Goal: Task Accomplishment & Management: Use online tool/utility

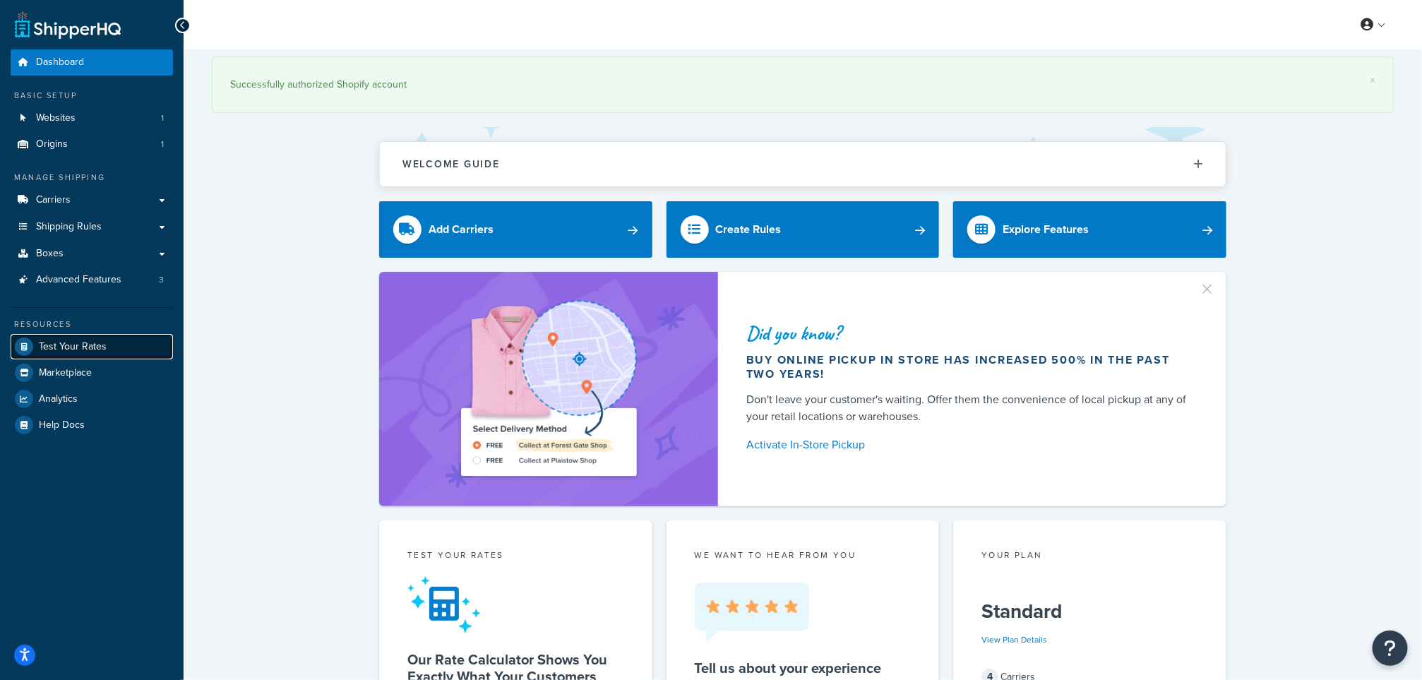
click at [88, 346] on span "Test Your Rates" at bounding box center [73, 347] width 68 height 12
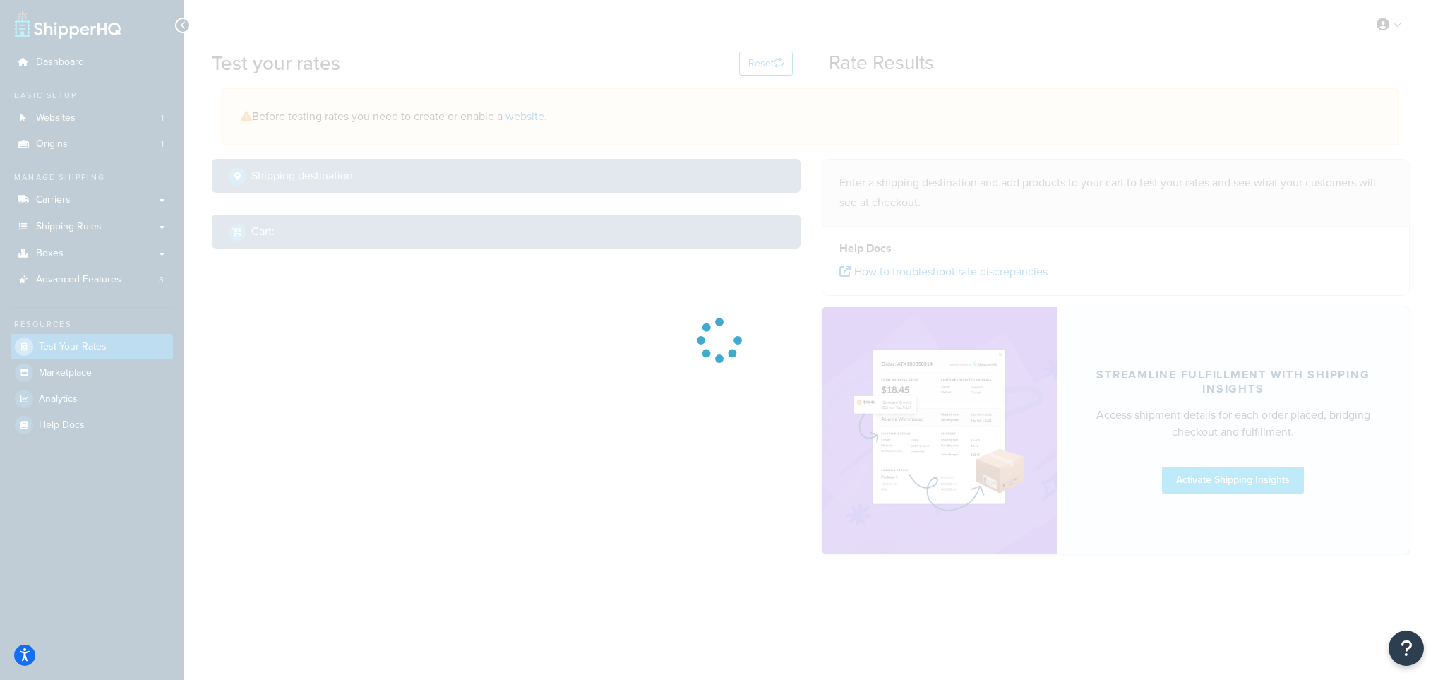
select select "[GEOGRAPHIC_DATA]"
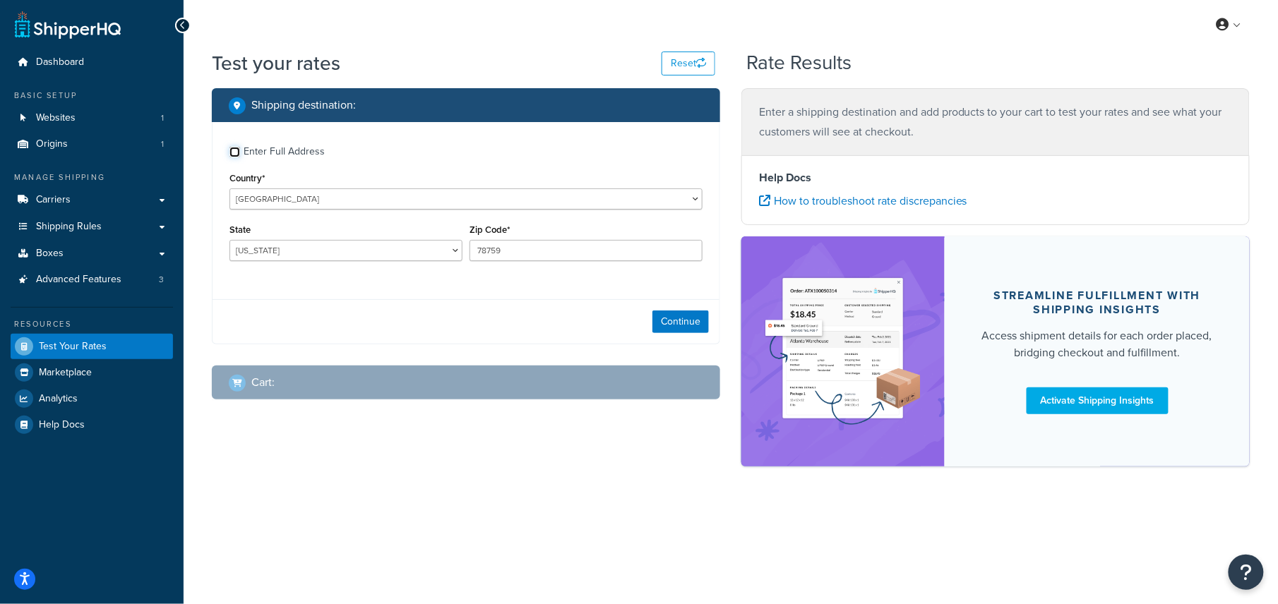
drag, startPoint x: 232, startPoint y: 150, endPoint x: 226, endPoint y: 185, distance: 35.9
click at [232, 150] on input "Enter Full Address" at bounding box center [234, 152] width 11 height 11
checkbox input "true"
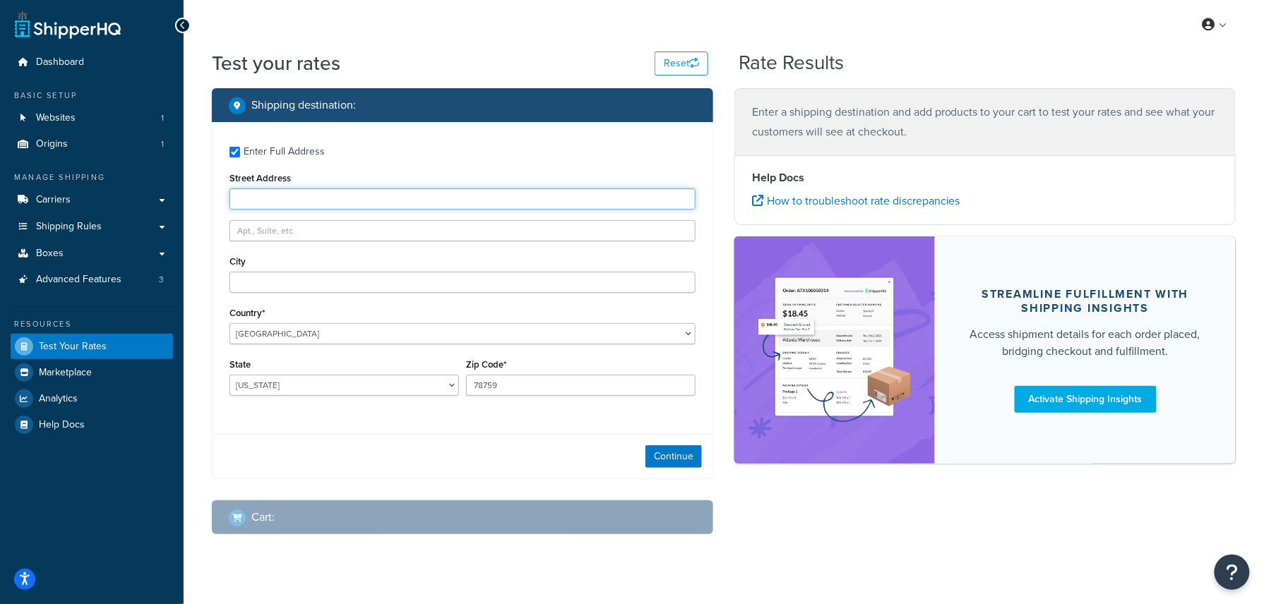
click at [365, 200] on input "Street Address" at bounding box center [462, 198] width 466 height 21
paste input "[STREET_ADDRESS]"
type input "[STREET_ADDRESS]"
click at [323, 232] on input "text" at bounding box center [462, 230] width 466 height 21
type input "Apt 2r"
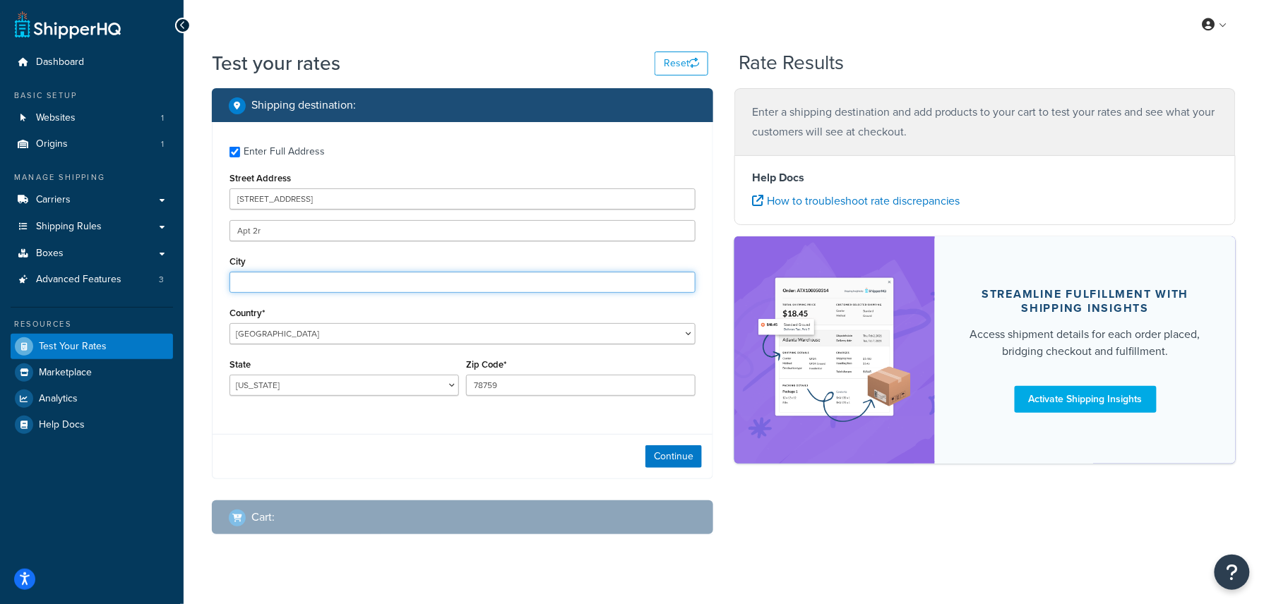
click at [286, 282] on input "City" at bounding box center [462, 282] width 466 height 21
type input "Astoria"
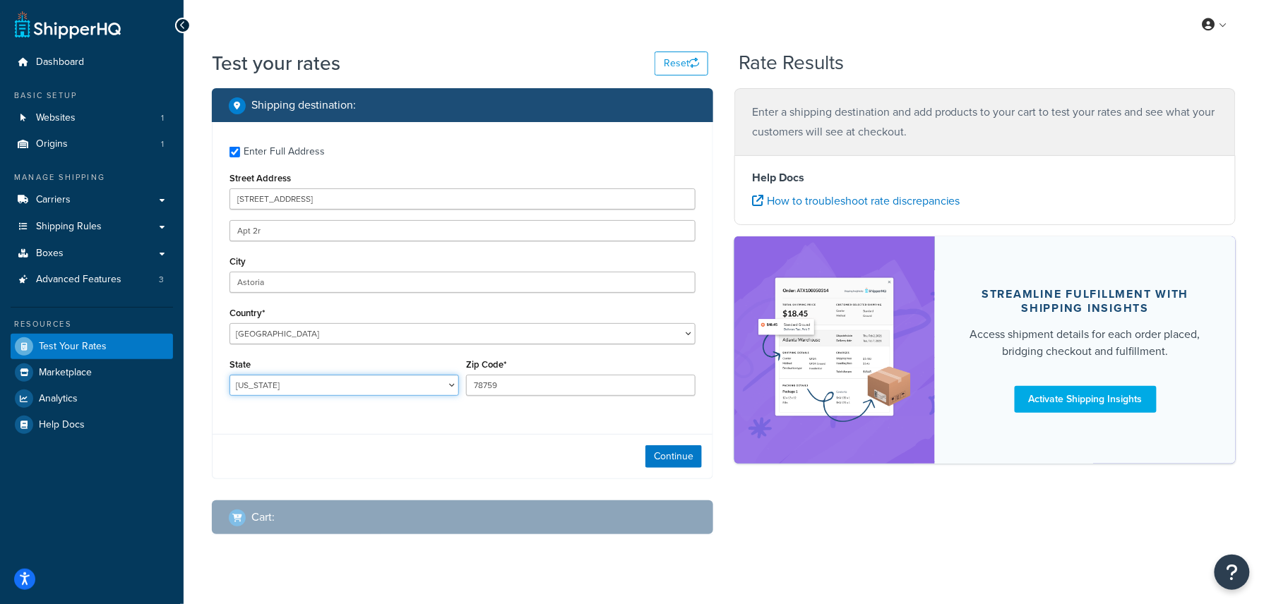
click at [303, 378] on select "[US_STATE] [US_STATE] [US_STATE] [US_STATE] [US_STATE] Armed Forces Americas Ar…" at bounding box center [343, 385] width 229 height 21
select select "NY"
click at [229, 375] on select "[US_STATE] [US_STATE] [US_STATE] [US_STATE] [US_STATE] Armed Forces Americas Ar…" at bounding box center [343, 385] width 229 height 21
click at [569, 376] on input "78759" at bounding box center [580, 385] width 229 height 21
drag, startPoint x: 569, startPoint y: 376, endPoint x: 447, endPoint y: 373, distance: 122.1
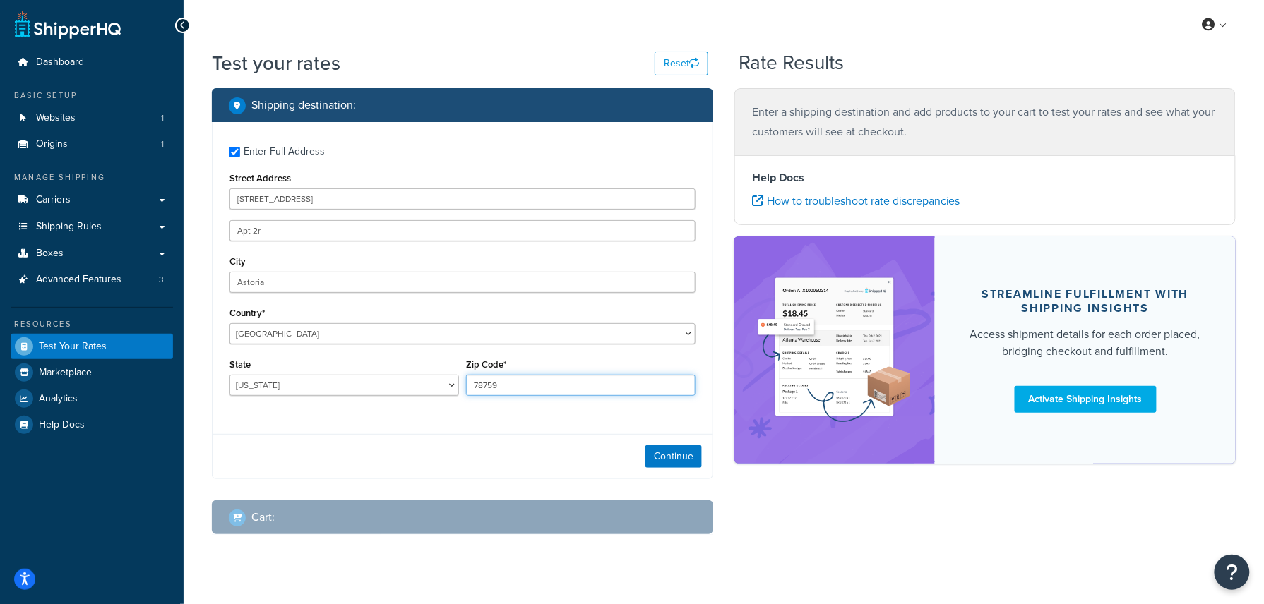
click at [447, 373] on div "State [US_STATE] [US_STATE] [US_STATE] [US_STATE] [US_STATE] Armed Forces Ameri…" at bounding box center [462, 381] width 473 height 52
type input "11102"
click at [441, 418] on div "Enter Full Address Street Address [STREET_ADDRESS] [GEOGRAPHIC_DATA] [GEOGRAPHI…" at bounding box center [462, 272] width 500 height 301
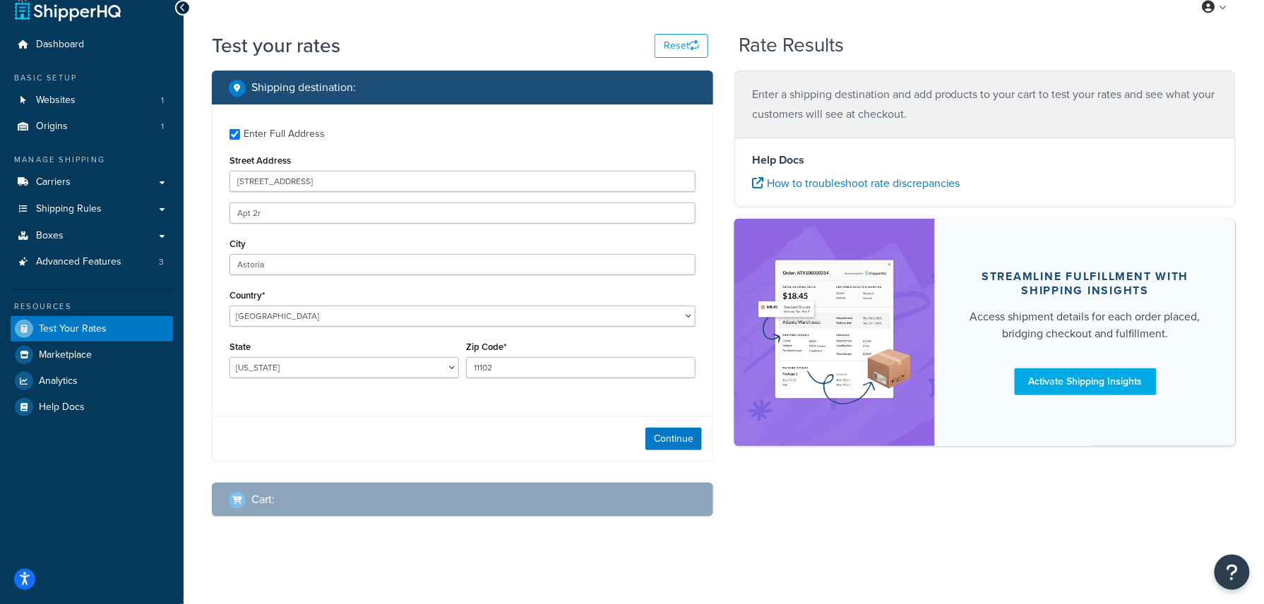
scroll to position [23, 0]
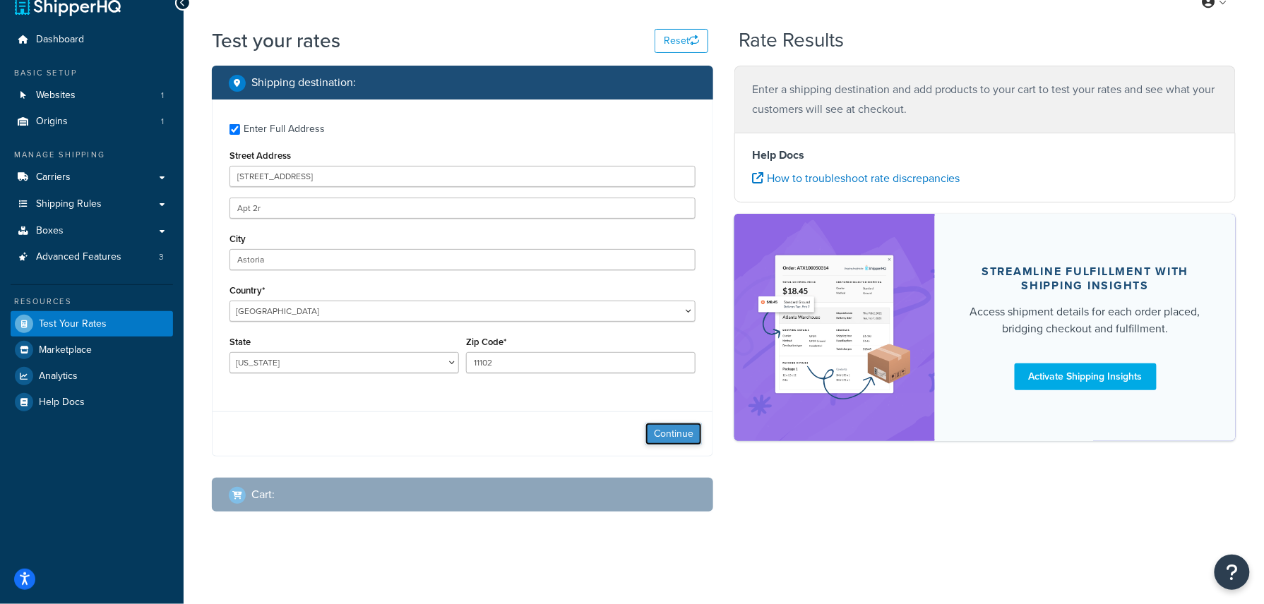
click at [665, 431] on button "Continue" at bounding box center [673, 434] width 56 height 23
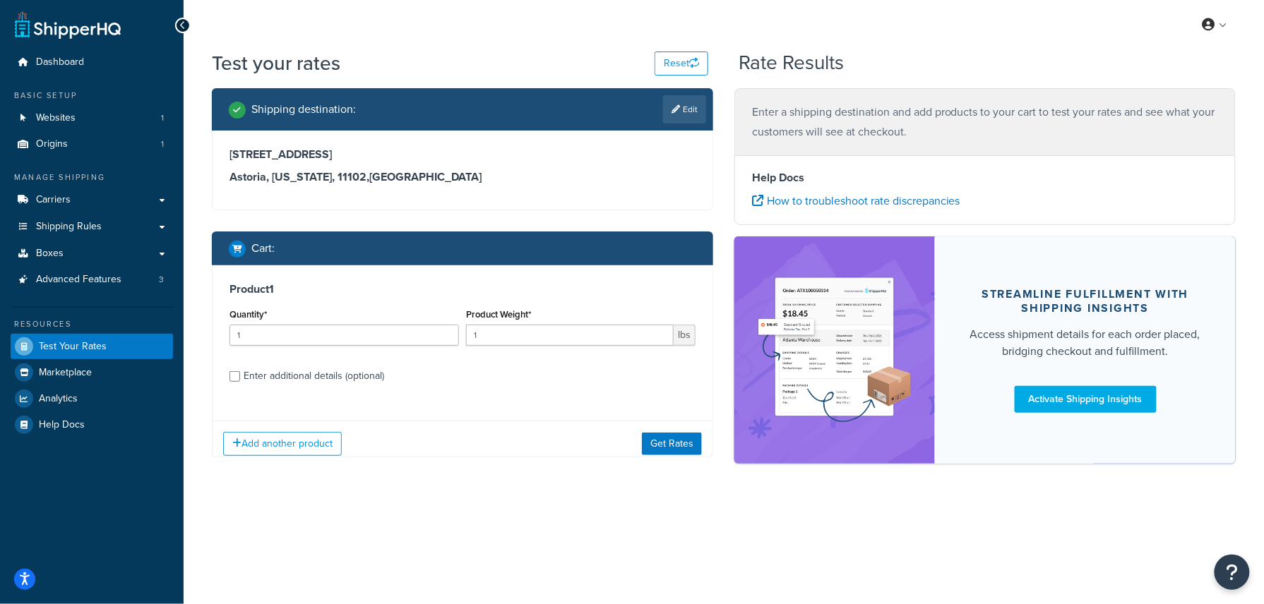
scroll to position [0, 0]
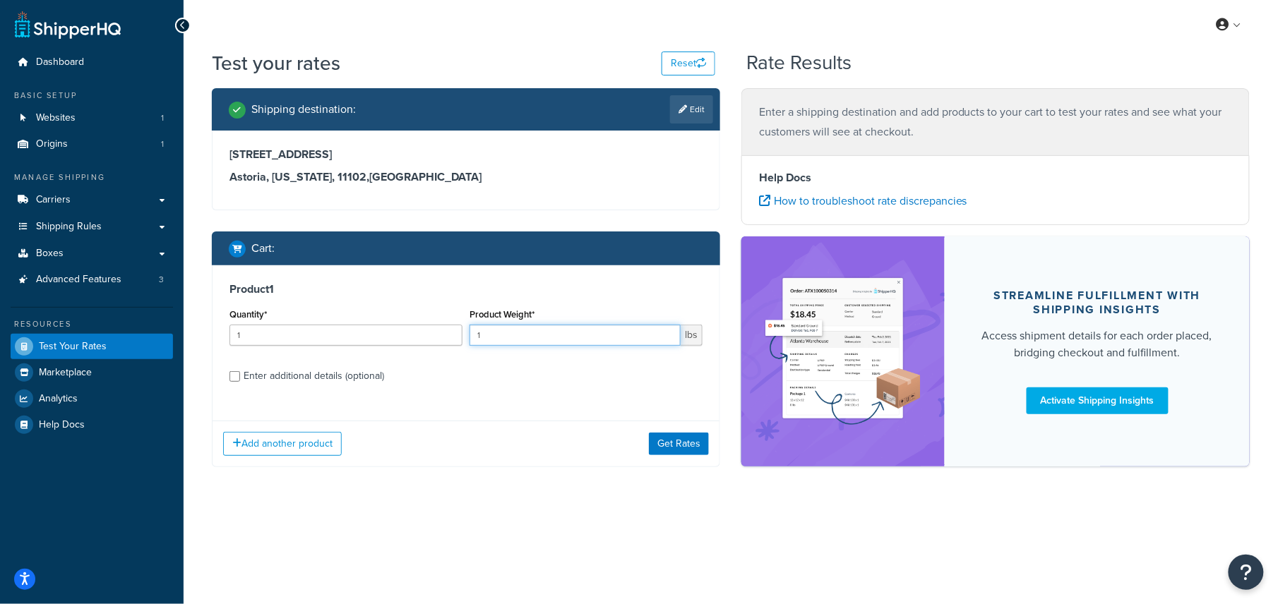
click at [524, 334] on input "1" at bounding box center [574, 335] width 211 height 21
type input "9"
click at [666, 438] on button "Get Rates" at bounding box center [679, 444] width 60 height 23
